Goal: Entertainment & Leisure: Browse casually

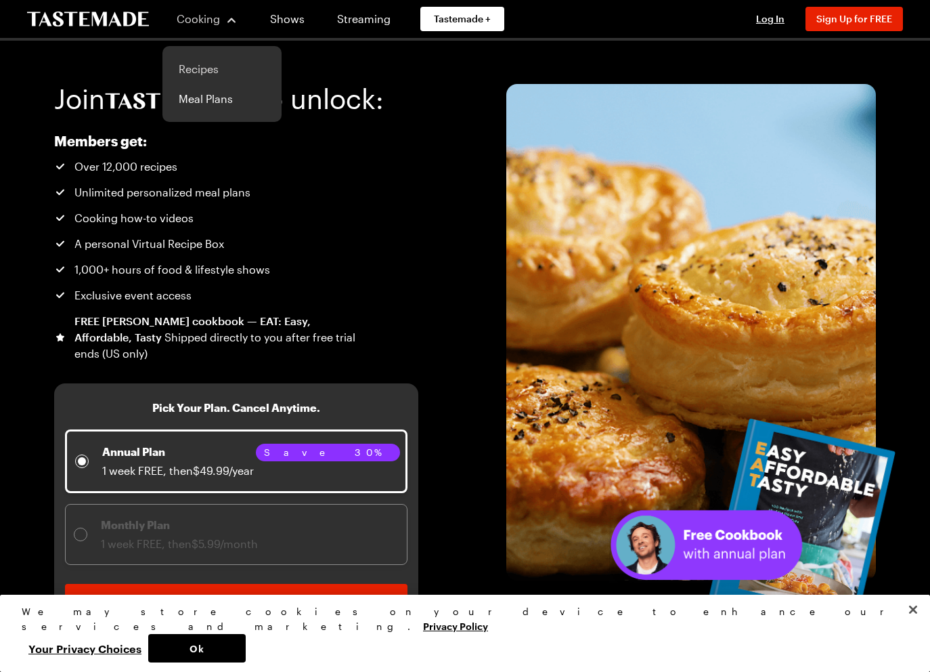
click at [203, 68] on link "Recipes" at bounding box center [222, 69] width 103 height 30
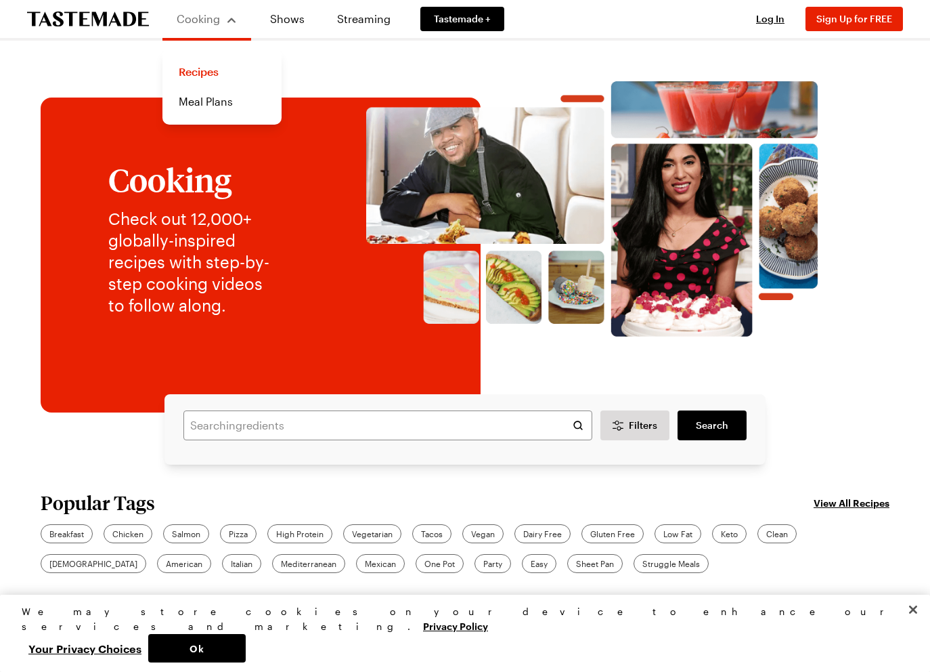
click at [108, 26] on icon "To Tastemade Home Page" at bounding box center [88, 20] width 122 height 16
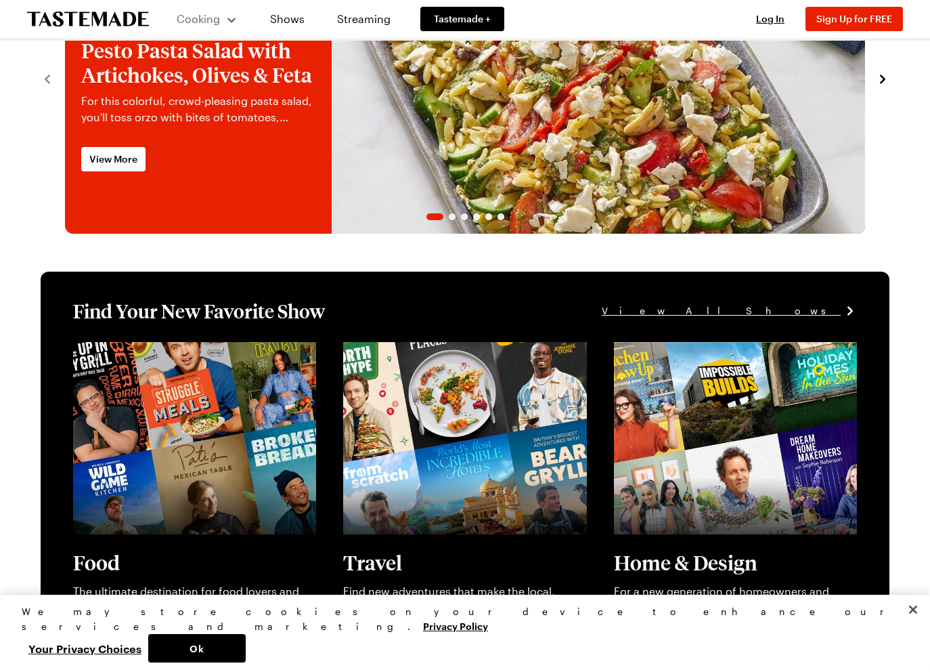
scroll to position [261, 0]
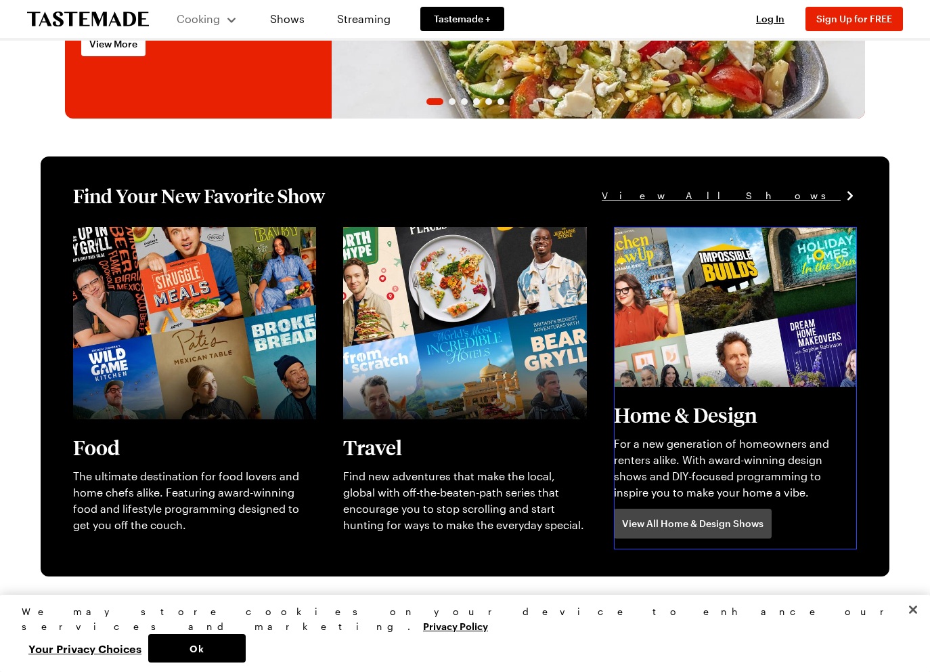
click at [679, 241] on link "View full content for [object Object]" at bounding box center [706, 234] width 185 height 13
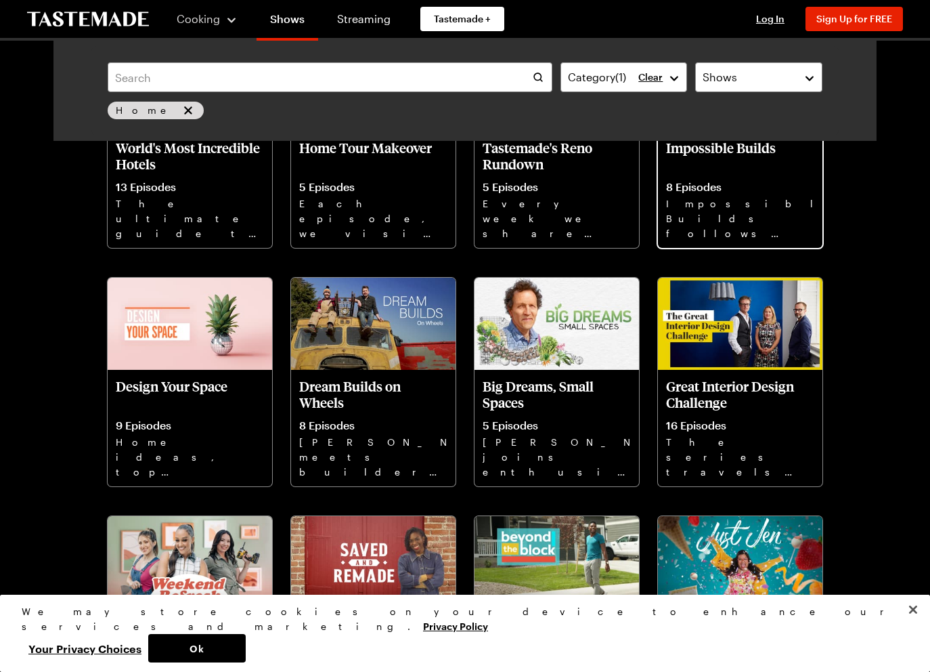
scroll to position [924, 0]
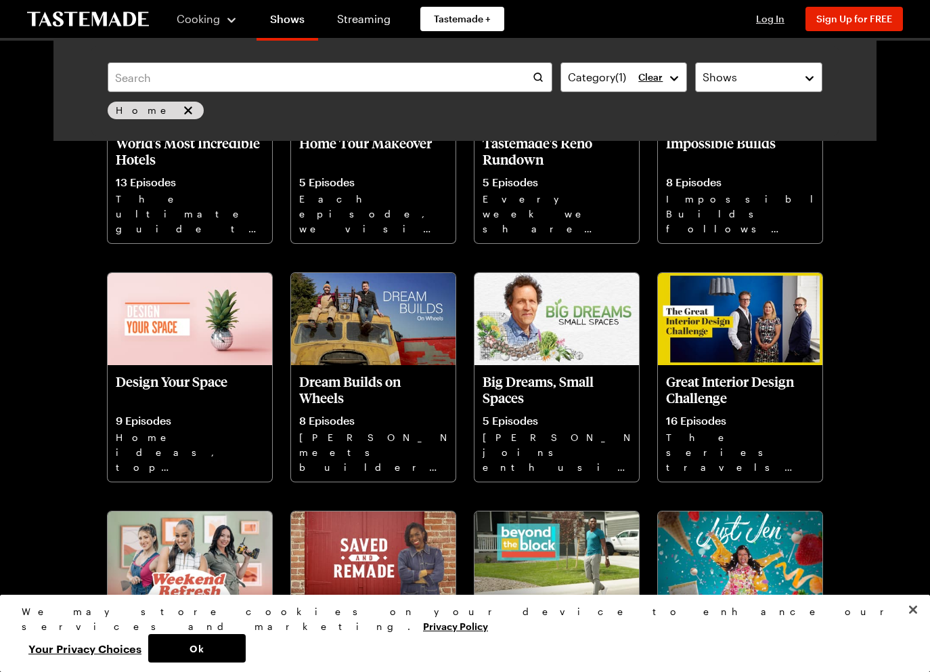
click at [768, 22] on span "Log In" at bounding box center [770, 19] width 28 height 12
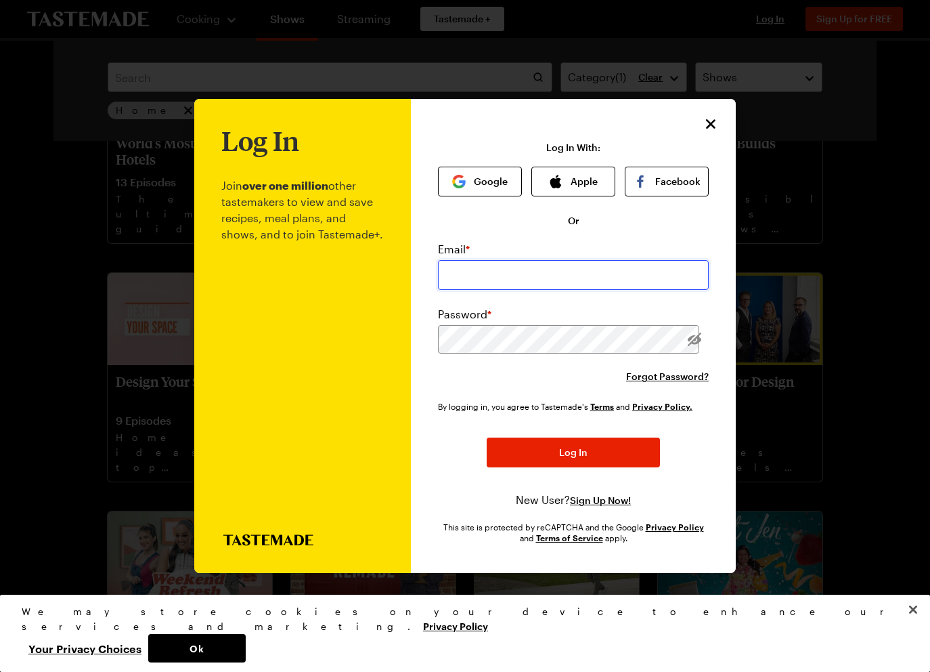
click at [513, 276] on input "email" at bounding box center [573, 275] width 271 height 30
type input "r"
type input "[EMAIL_ADDRESS][DOMAIN_NAME]"
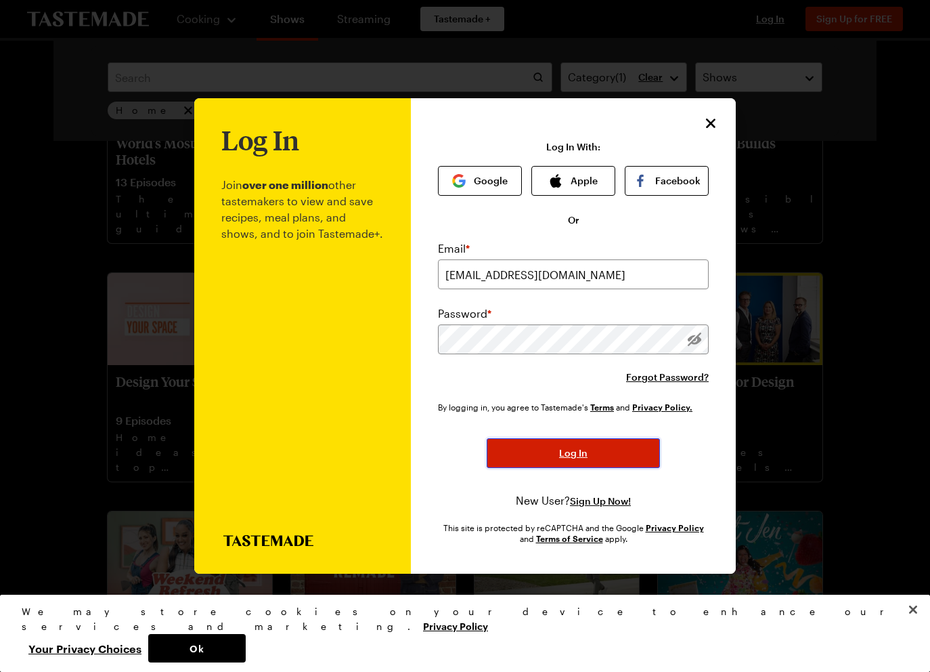
click at [544, 456] on button "Log In" at bounding box center [573, 453] width 173 height 30
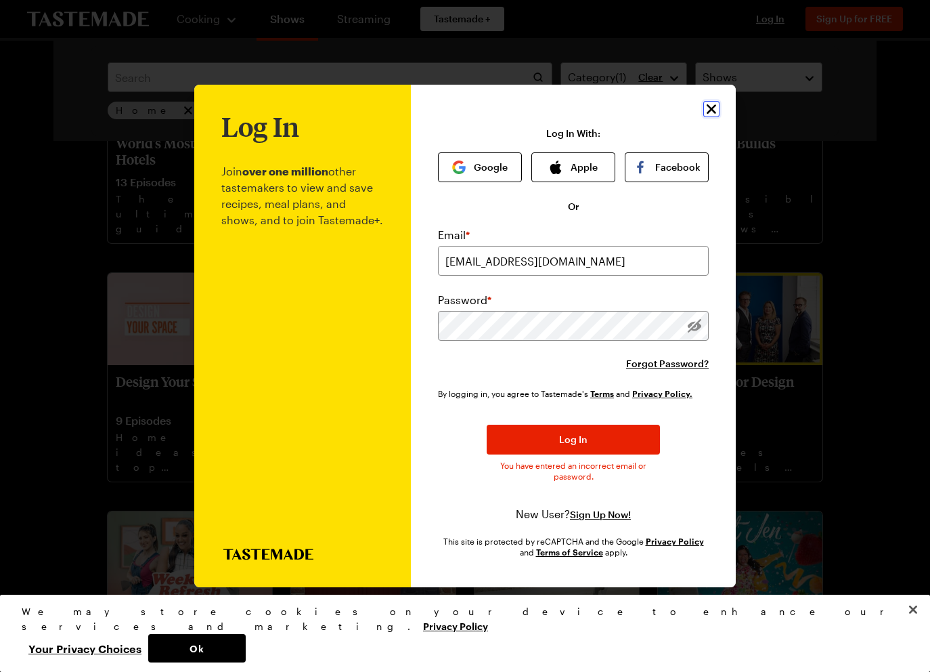
click at [716, 108] on icon "Close" at bounding box center [712, 109] width 16 height 16
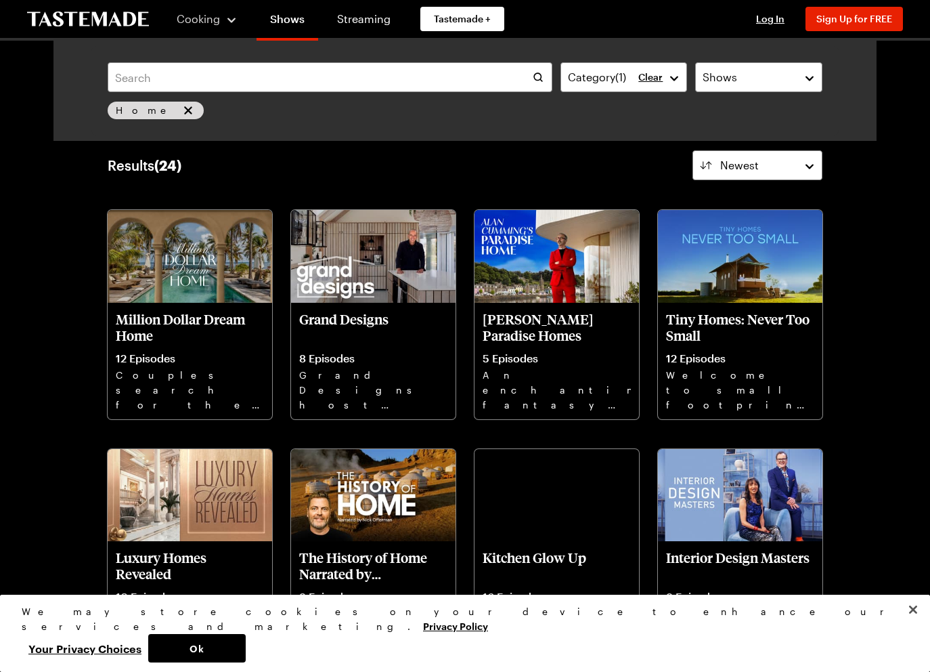
scroll to position [0, 0]
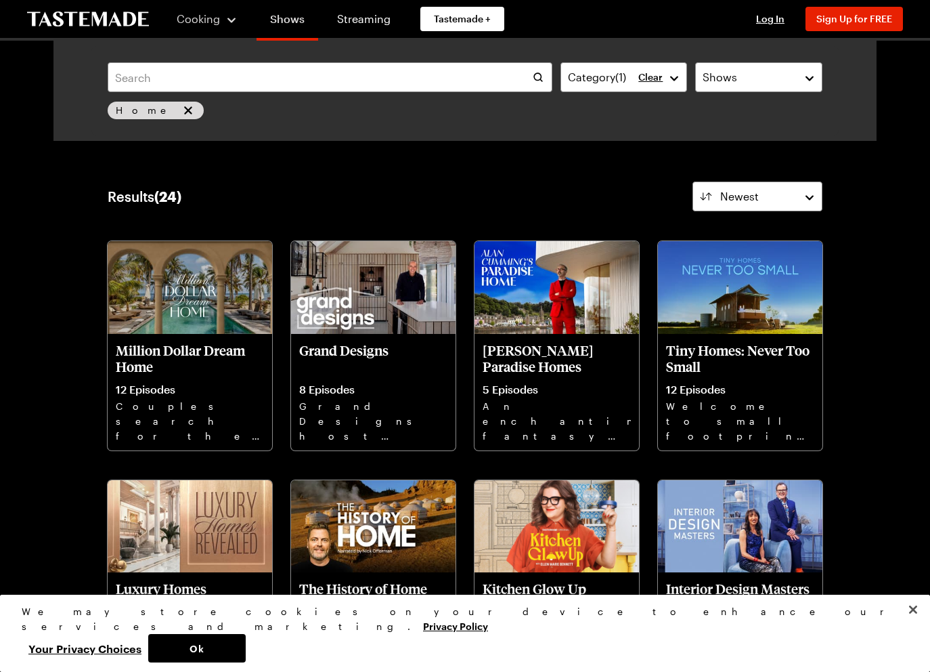
click at [280, 20] on link "Shows" at bounding box center [288, 22] width 62 height 38
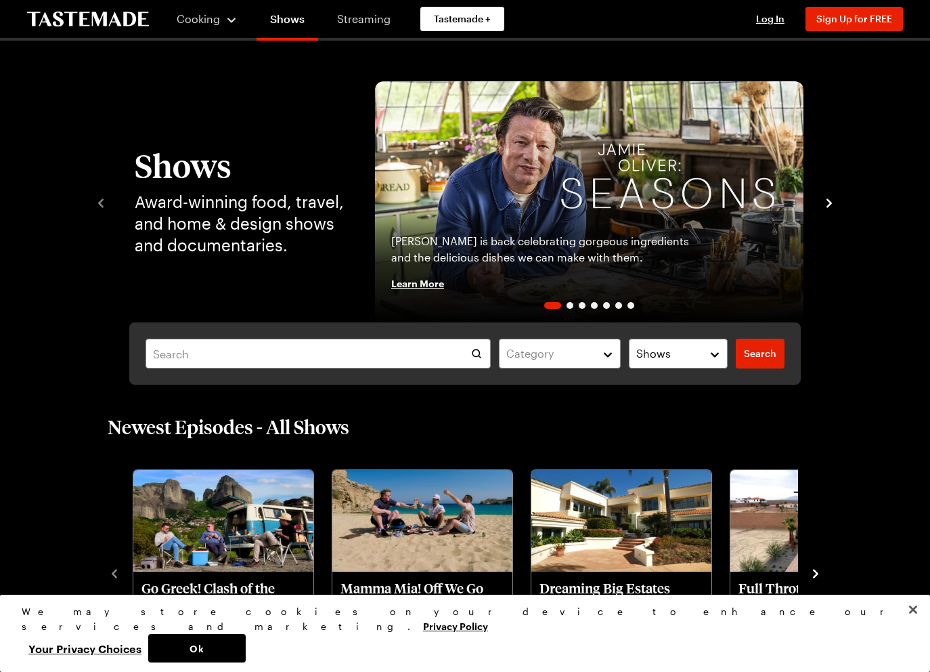
click at [352, 20] on link "Streaming" at bounding box center [364, 19] width 81 height 38
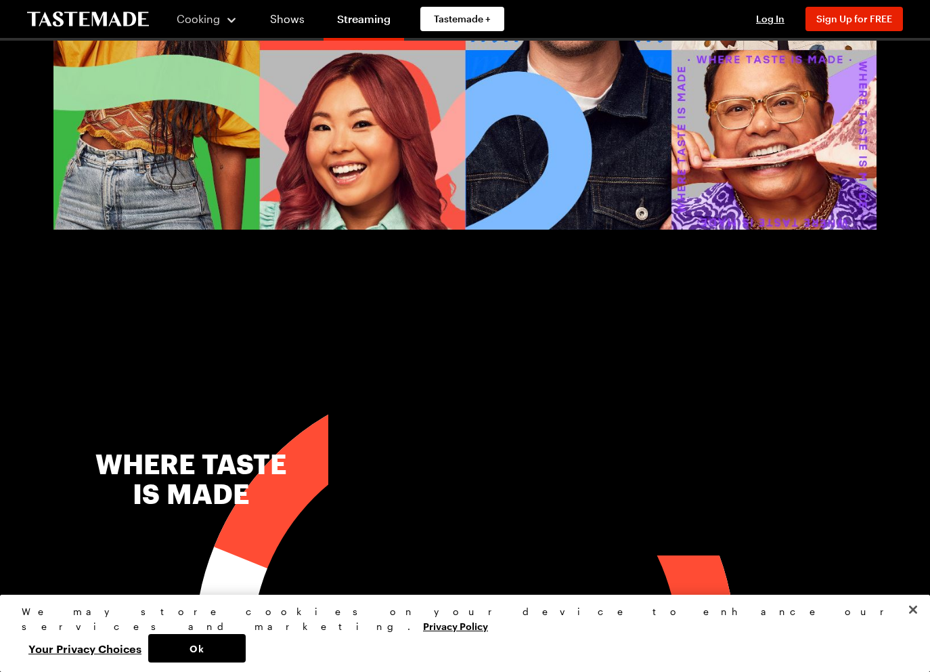
scroll to position [110, 0]
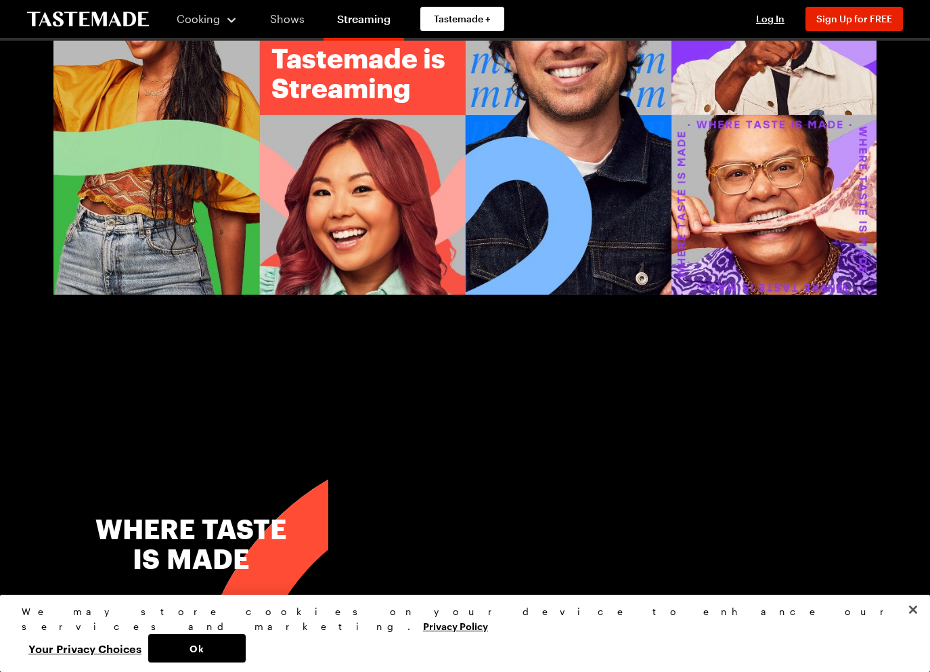
click at [270, 24] on link "Shows" at bounding box center [288, 19] width 62 height 38
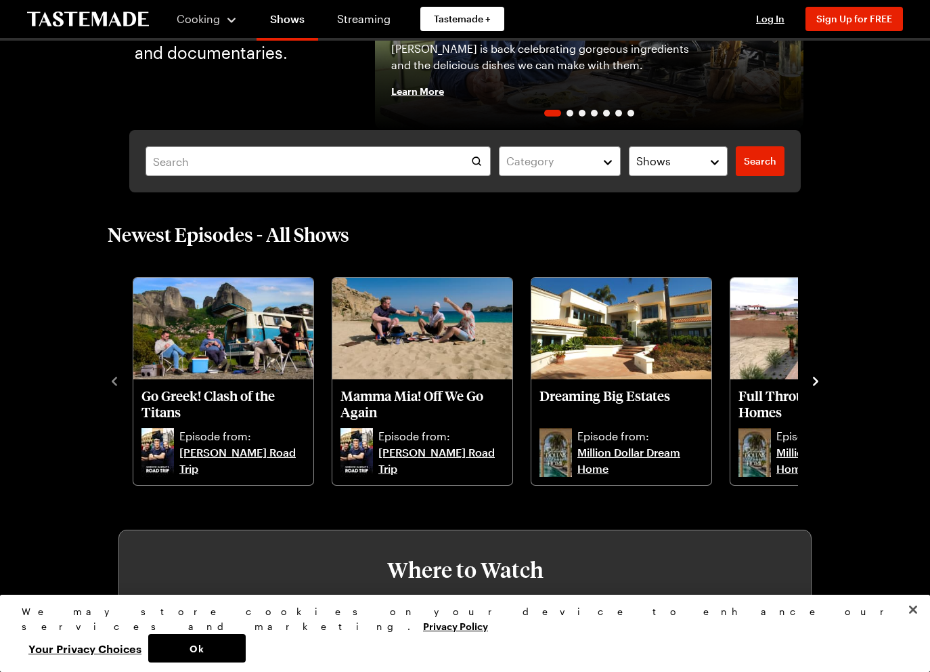
scroll to position [232, 0]
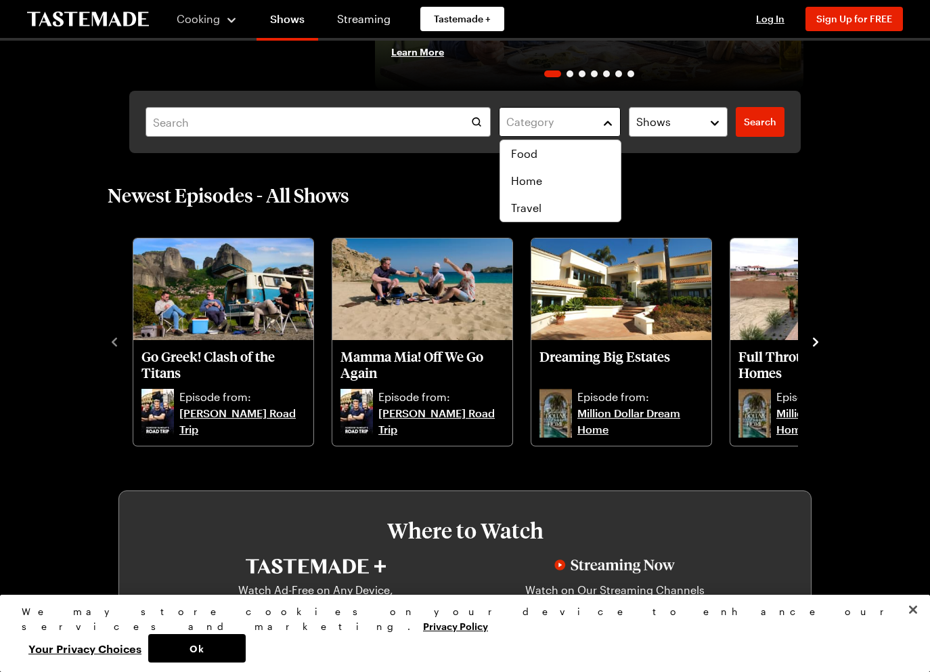
click at [594, 133] on button "Category" at bounding box center [560, 122] width 122 height 30
click at [563, 151] on div "Food" at bounding box center [560, 154] width 99 height 16
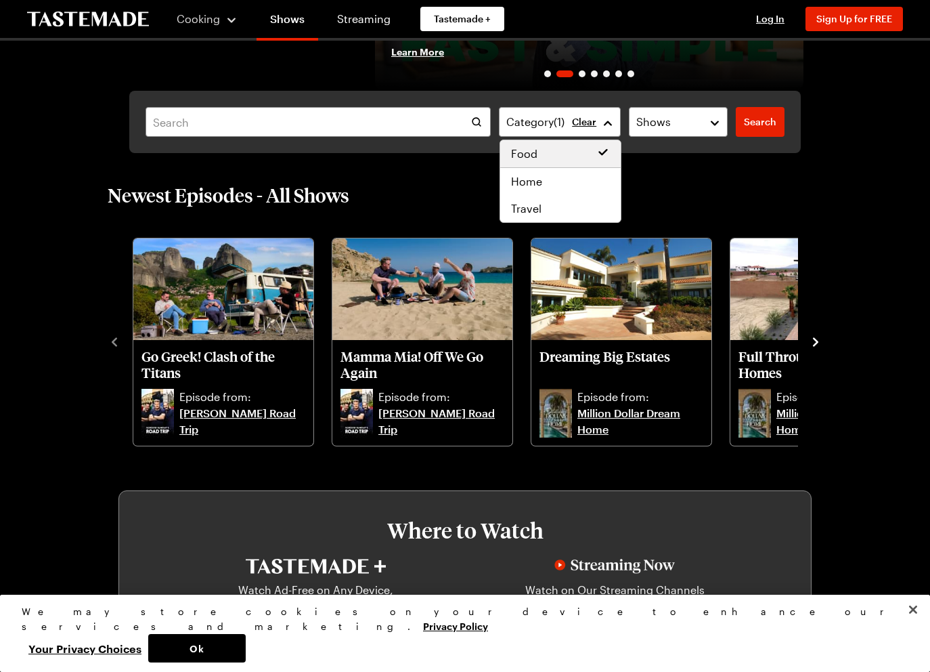
click at [750, 125] on div "Category ( 1 ) Clear Shows Search Search" at bounding box center [465, 122] width 672 height 62
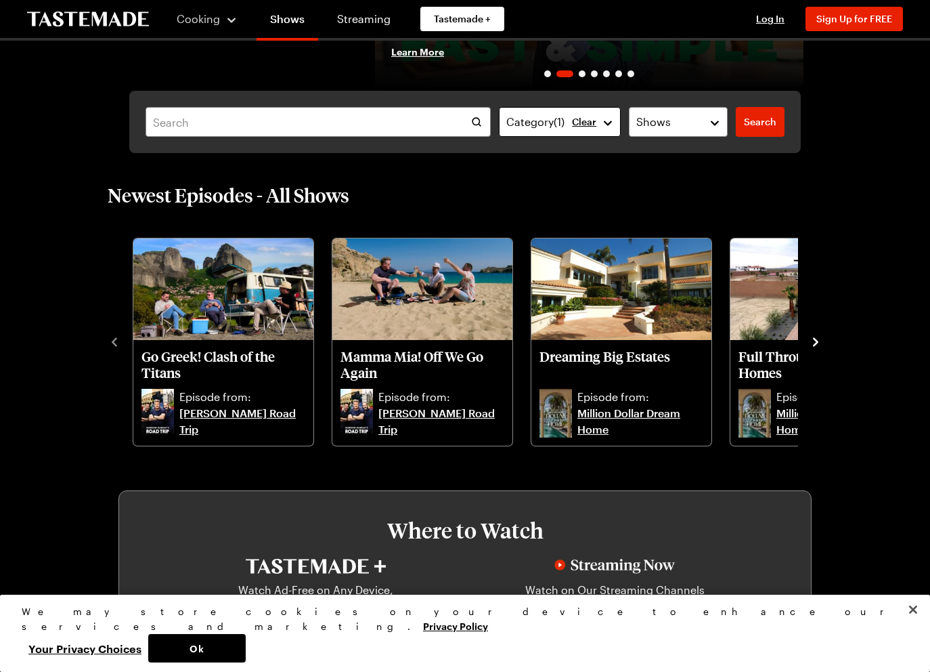
click at [609, 120] on button "Category ( 1 )" at bounding box center [560, 122] width 122 height 30
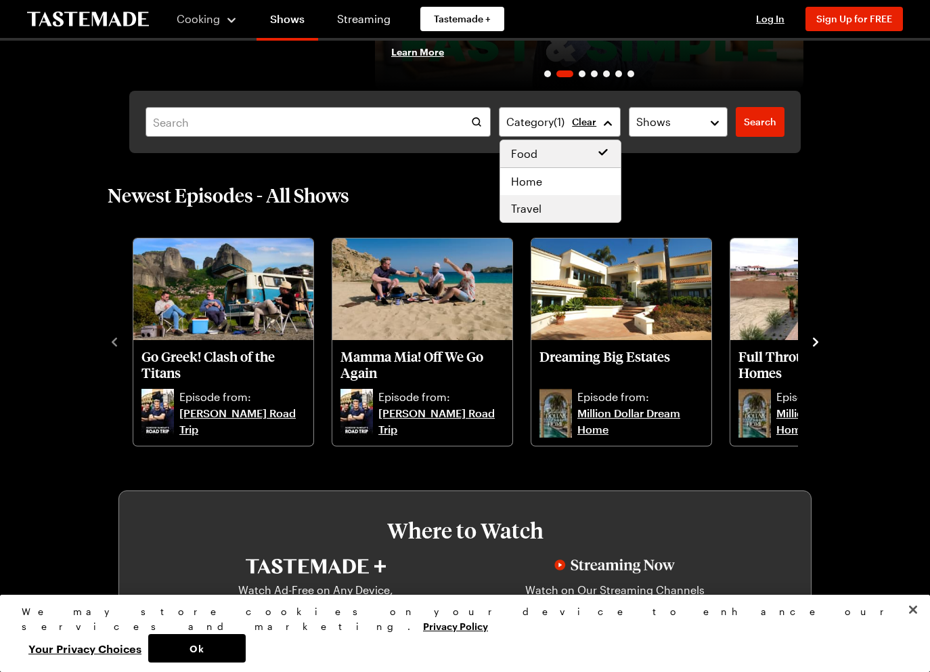
click at [523, 207] on span "Travel" at bounding box center [526, 208] width 30 height 16
click at [759, 123] on div "Category ( 2 ) Clear Shows Search Search" at bounding box center [465, 122] width 672 height 62
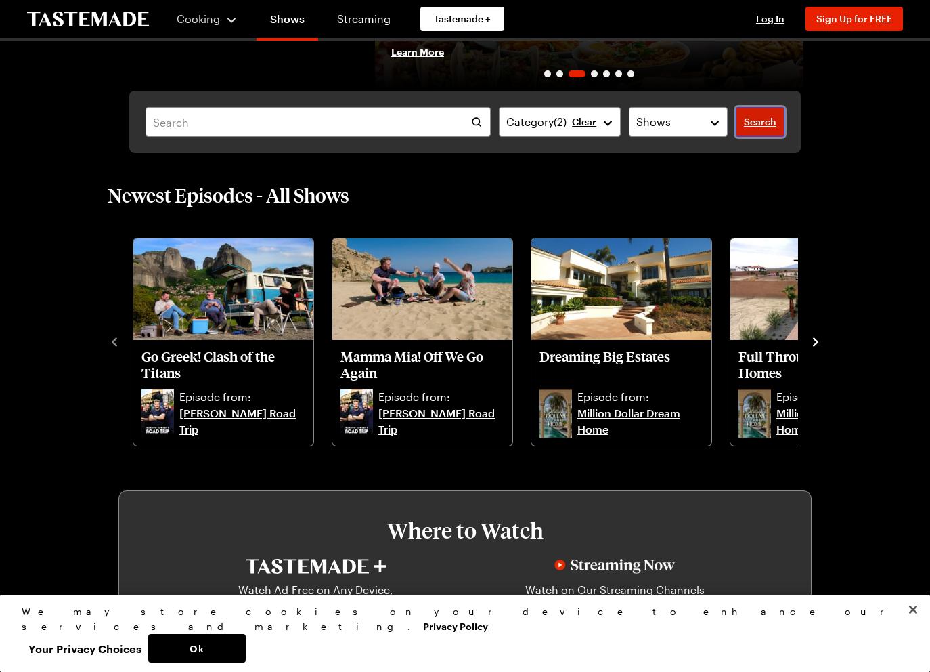
click at [746, 122] on span "Search" at bounding box center [760, 122] width 33 height 14
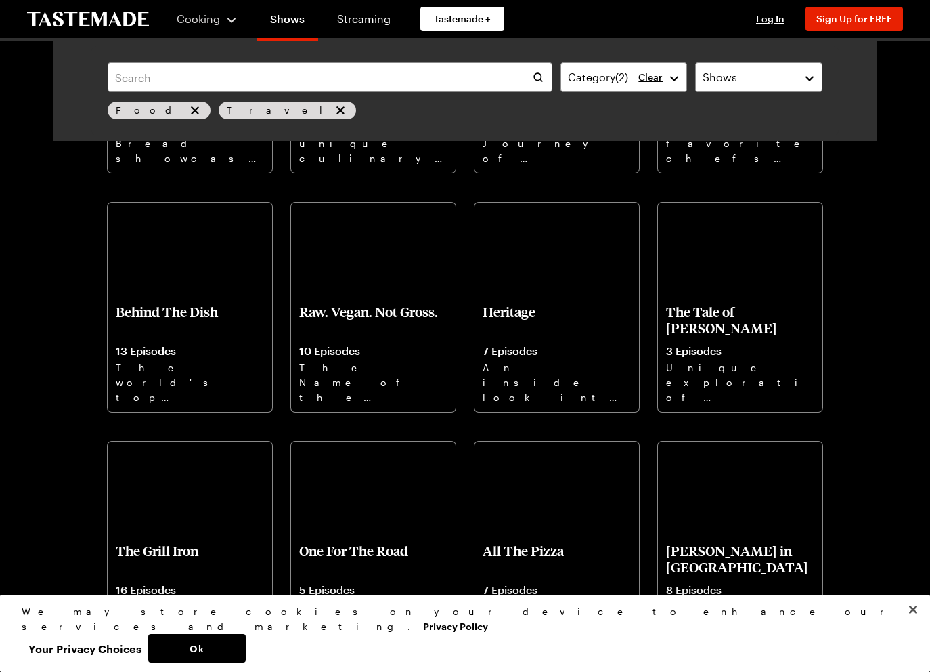
scroll to position [5328, 0]
